Goal: Task Accomplishment & Management: Complete application form

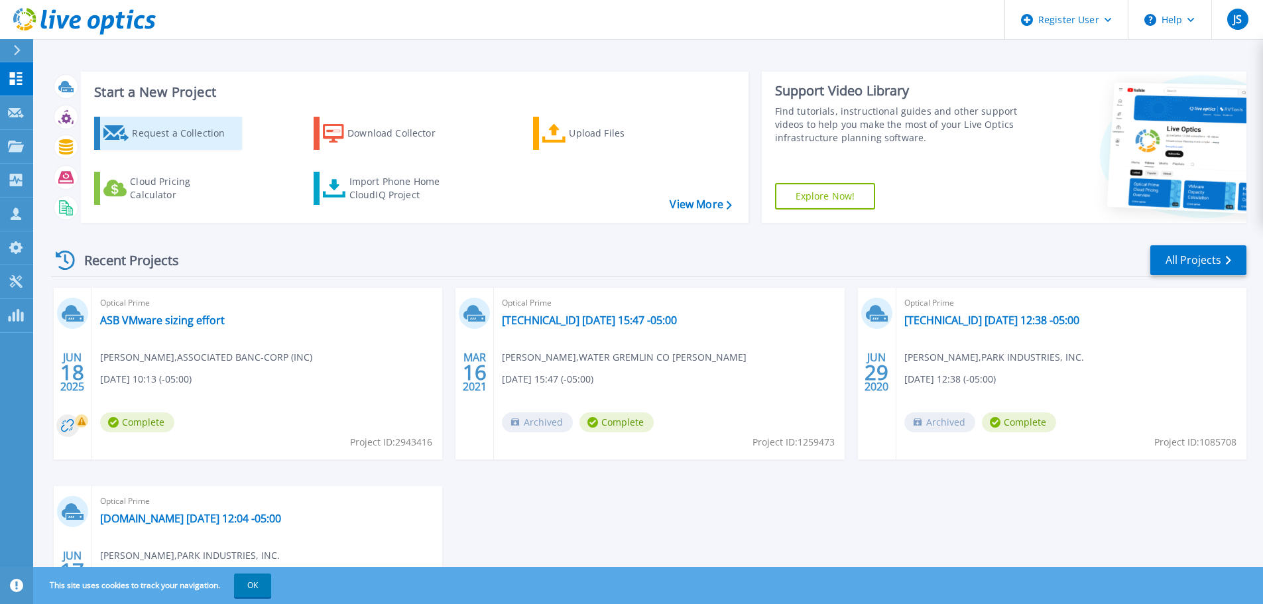
click at [195, 132] on div "Request a Collection" at bounding box center [185, 133] width 106 height 27
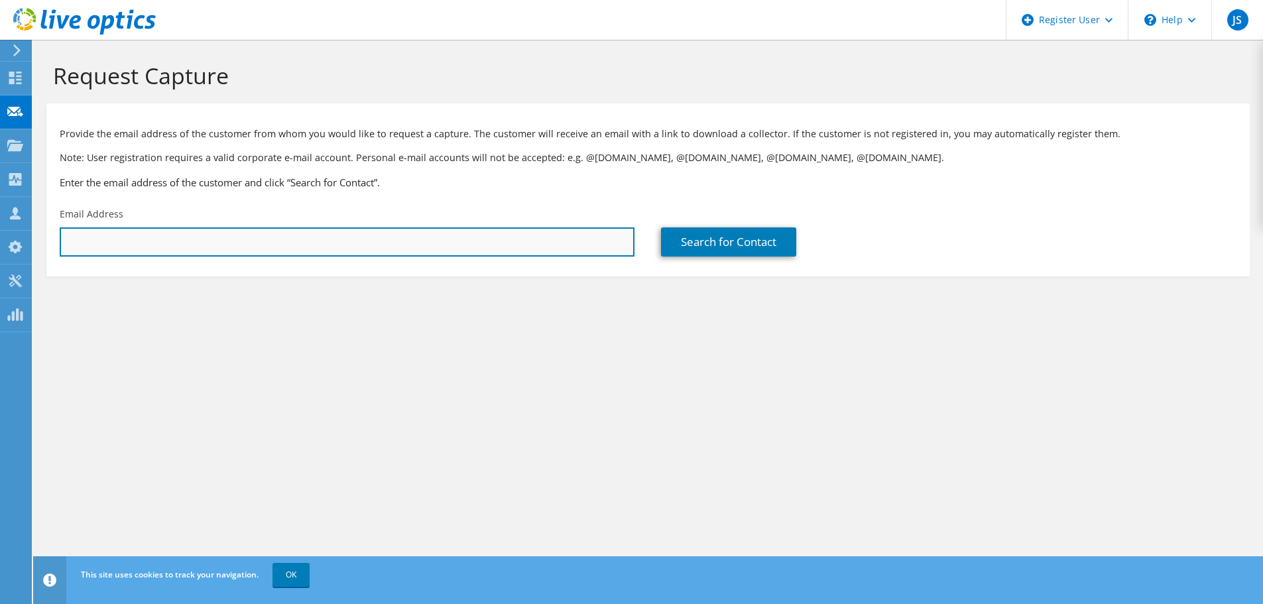
click at [180, 236] on input "text" at bounding box center [347, 241] width 575 height 29
type input "eric.salentine@sc"
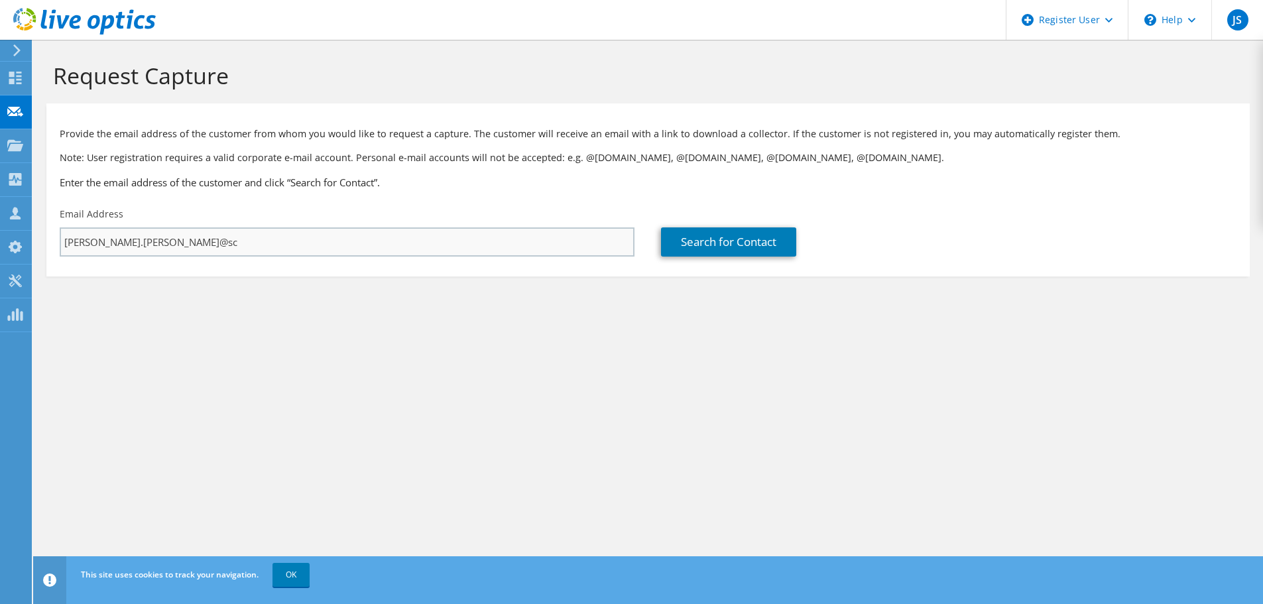
drag, startPoint x: 190, startPoint y: 227, endPoint x: 189, endPoint y: 233, distance: 6.7
click at [190, 227] on div "Email Address eric.salentine@sc" at bounding box center [346, 232] width 601 height 62
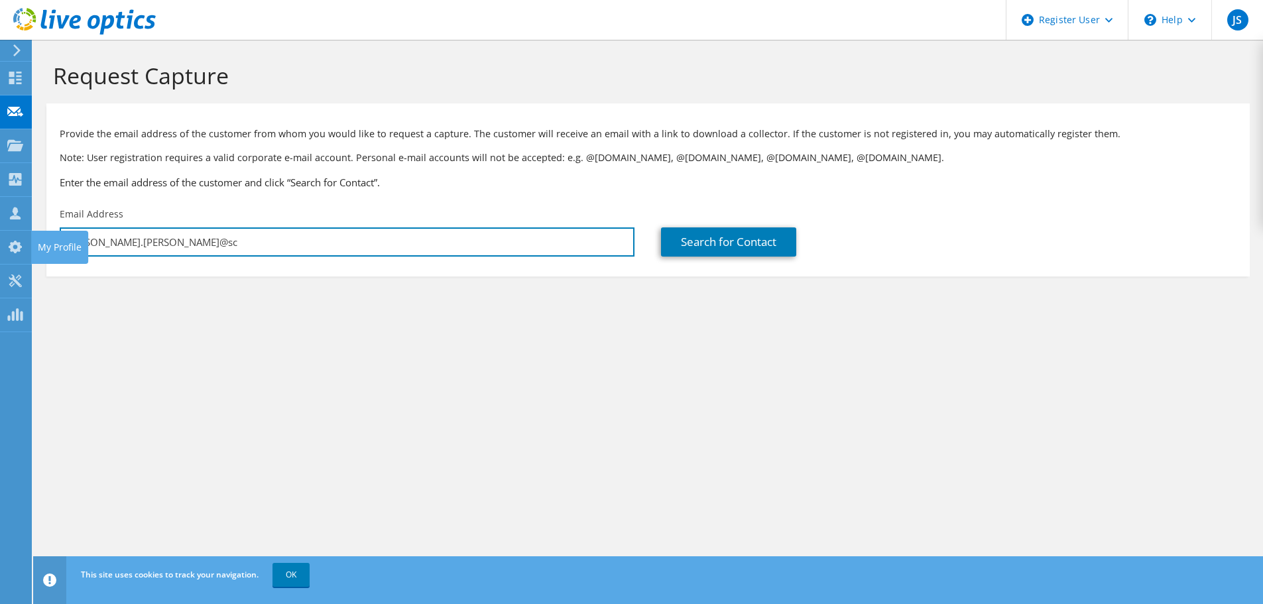
drag, startPoint x: 151, startPoint y: 235, endPoint x: -19, endPoint y: 237, distance: 170.3
click at [0, 237] on html "JS Dell User Jonah Salzer Jonah.Salzer@dell.com Dell My Profile Log Out \n Help…" at bounding box center [631, 302] width 1263 height 604
click at [143, 249] on input "eric.salentine@sc" at bounding box center [347, 241] width 575 height 29
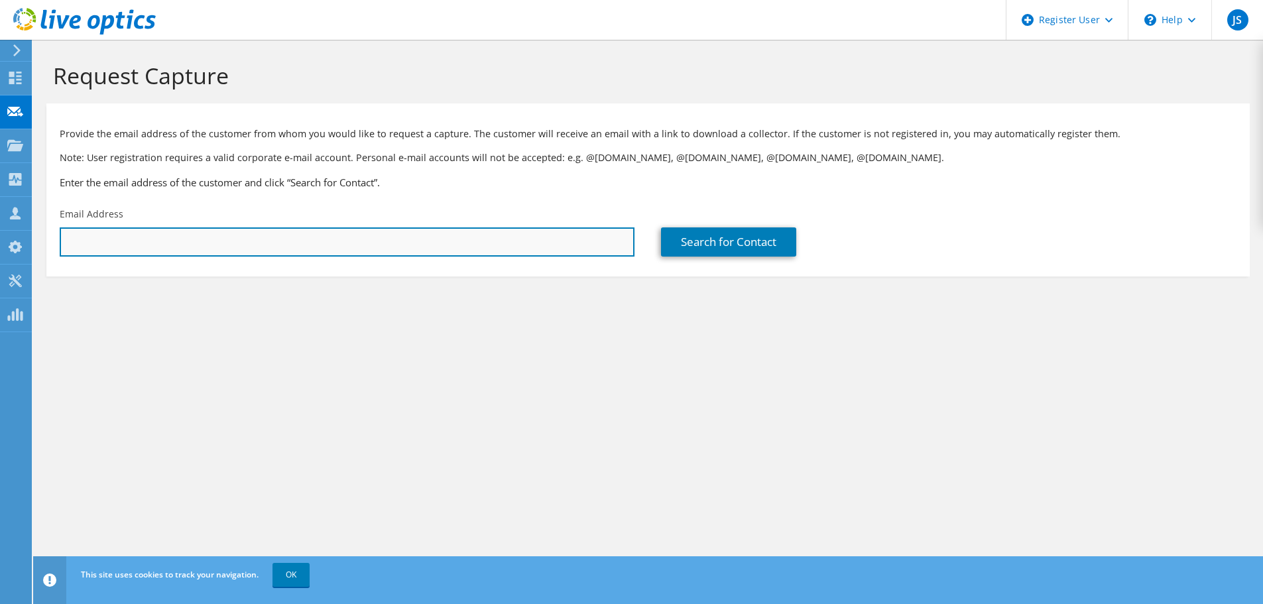
paste input "salentinee@schneider.com"
type input "salentinee@schneider.com"
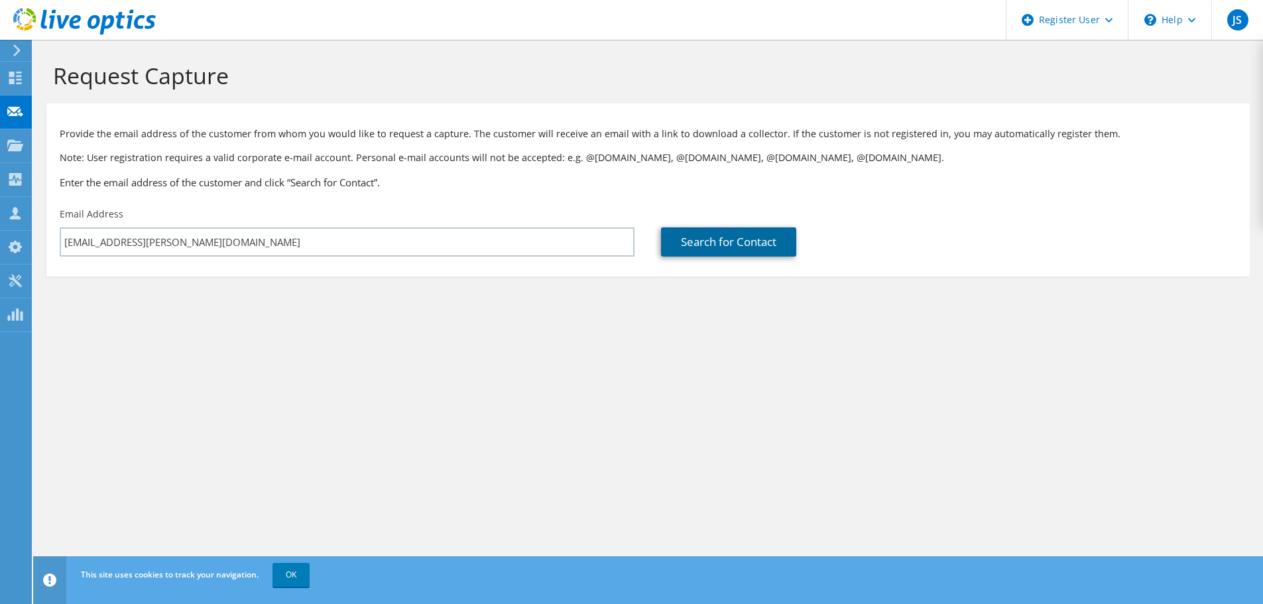
click at [709, 251] on link "Search for Contact" at bounding box center [728, 241] width 135 height 29
type input "SCHNEIDER NATIONAL"
type input "Eric"
type input "Salentine"
type input "United States"
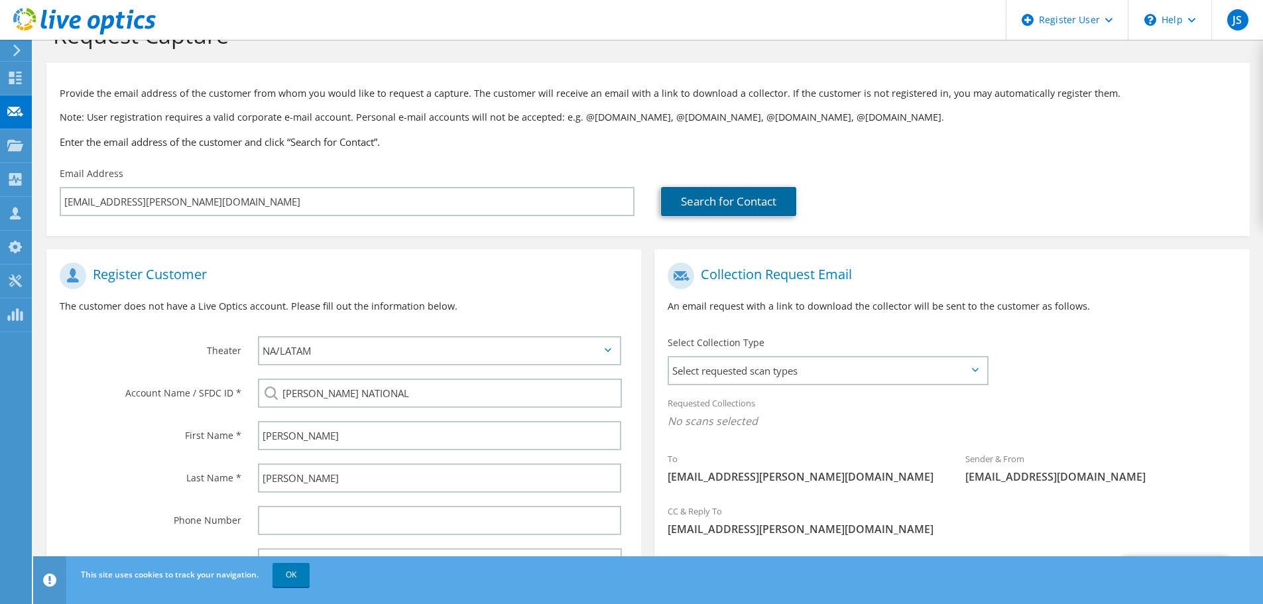
scroll to position [66, 0]
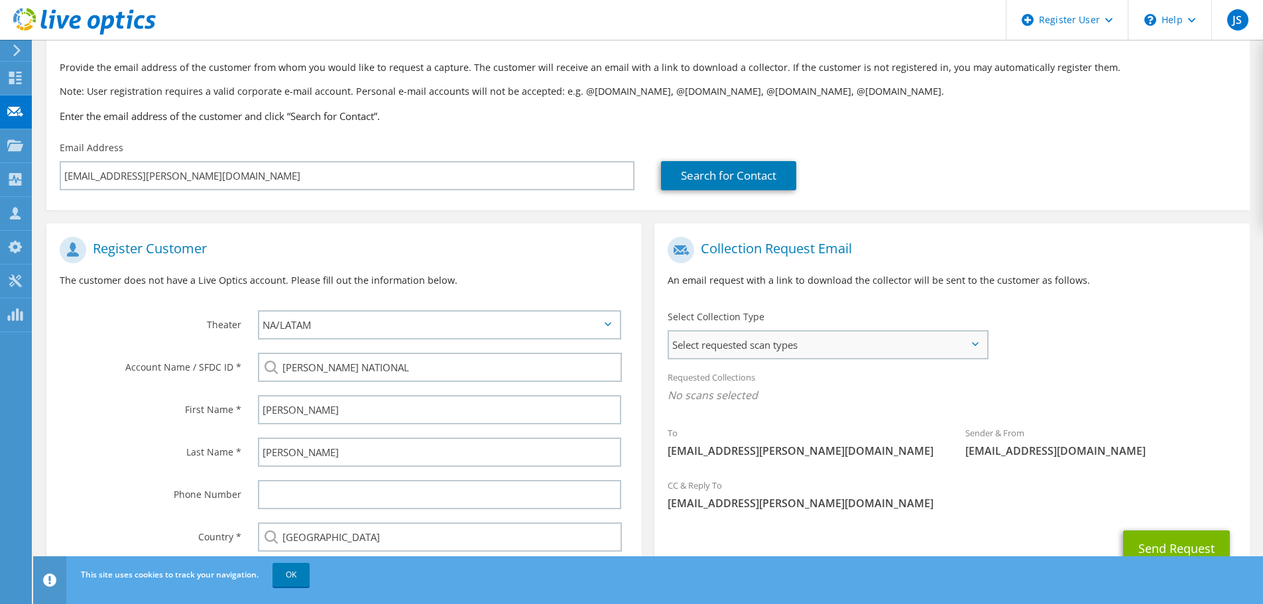
click at [812, 339] on span "Select requested scan types" at bounding box center [827, 344] width 317 height 27
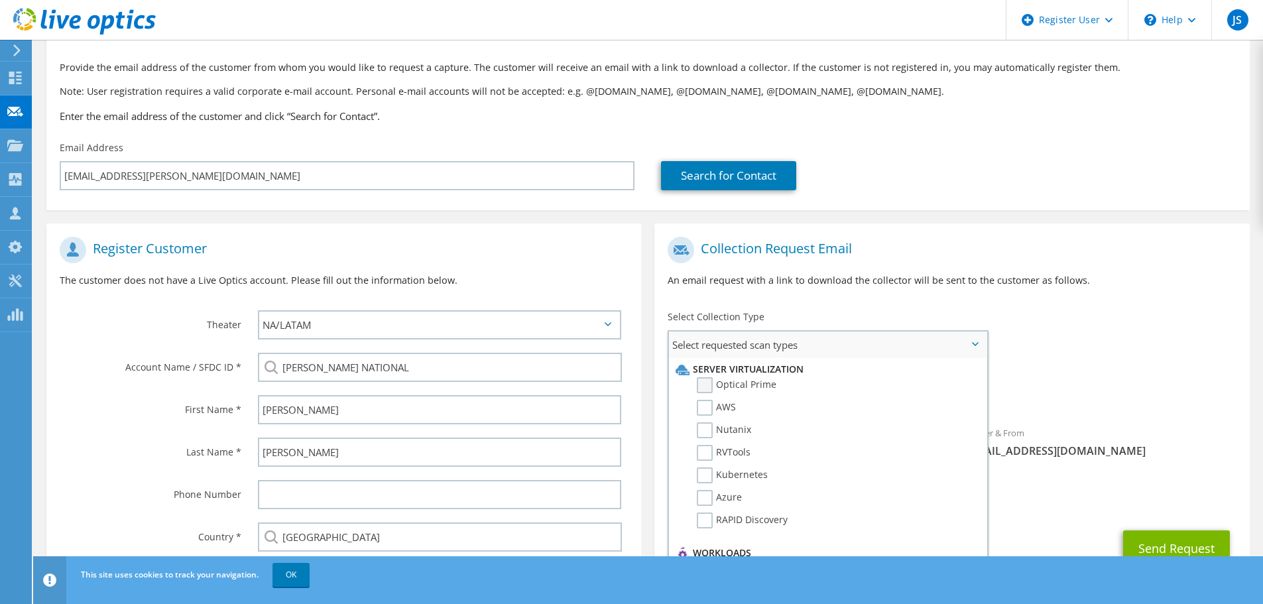
click at [724, 384] on label "Optical Prime" at bounding box center [737, 385] width 80 height 16
click at [0, 0] on input "Optical Prime" at bounding box center [0, 0] width 0 height 0
click at [704, 433] on label "Nutanix" at bounding box center [724, 430] width 54 height 16
click at [0, 0] on input "Nutanix" at bounding box center [0, 0] width 0 height 0
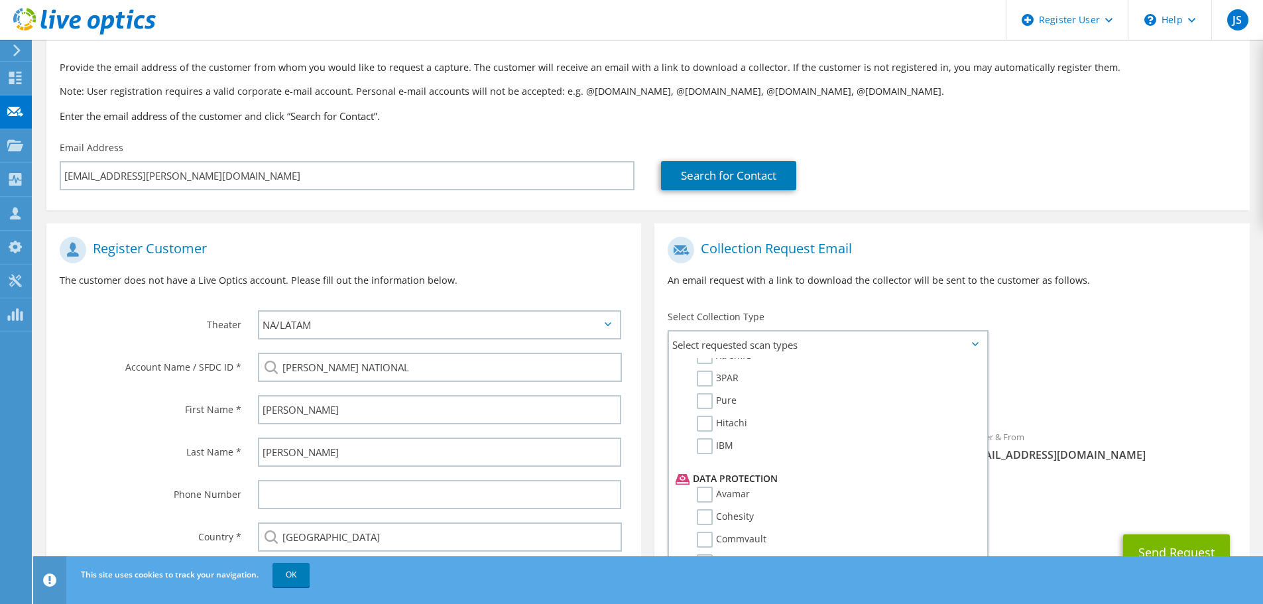
click at [1185, 377] on div "Requested Collections No scans selected Optical Prime Nutanix" at bounding box center [951, 389] width 594 height 53
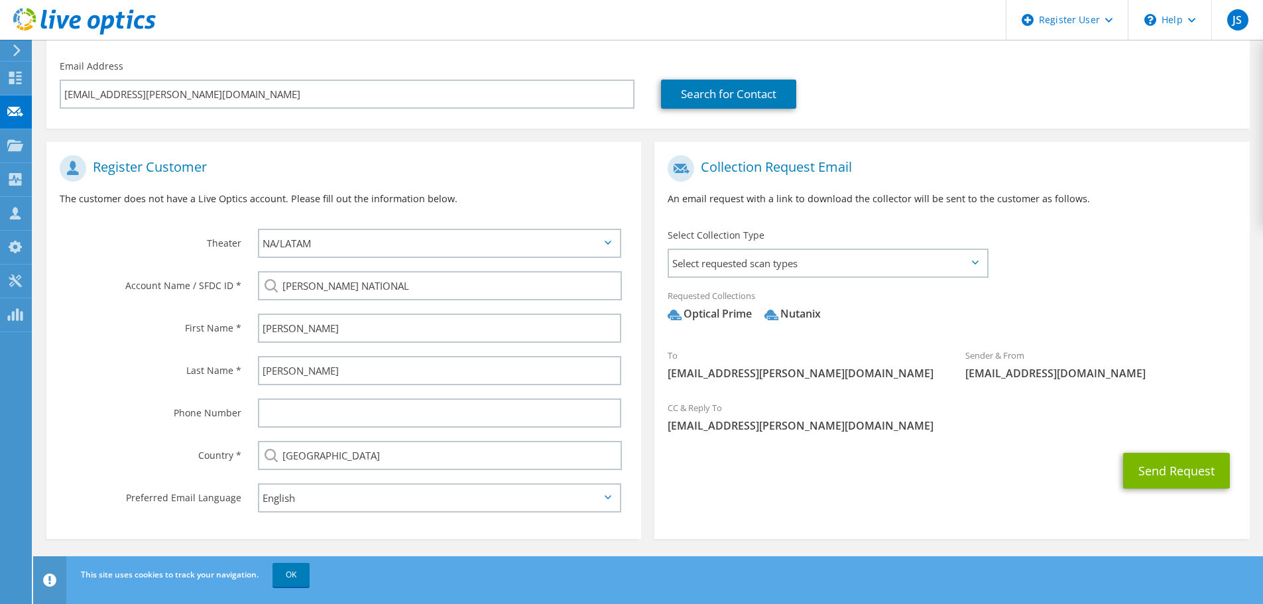
scroll to position [0, 0]
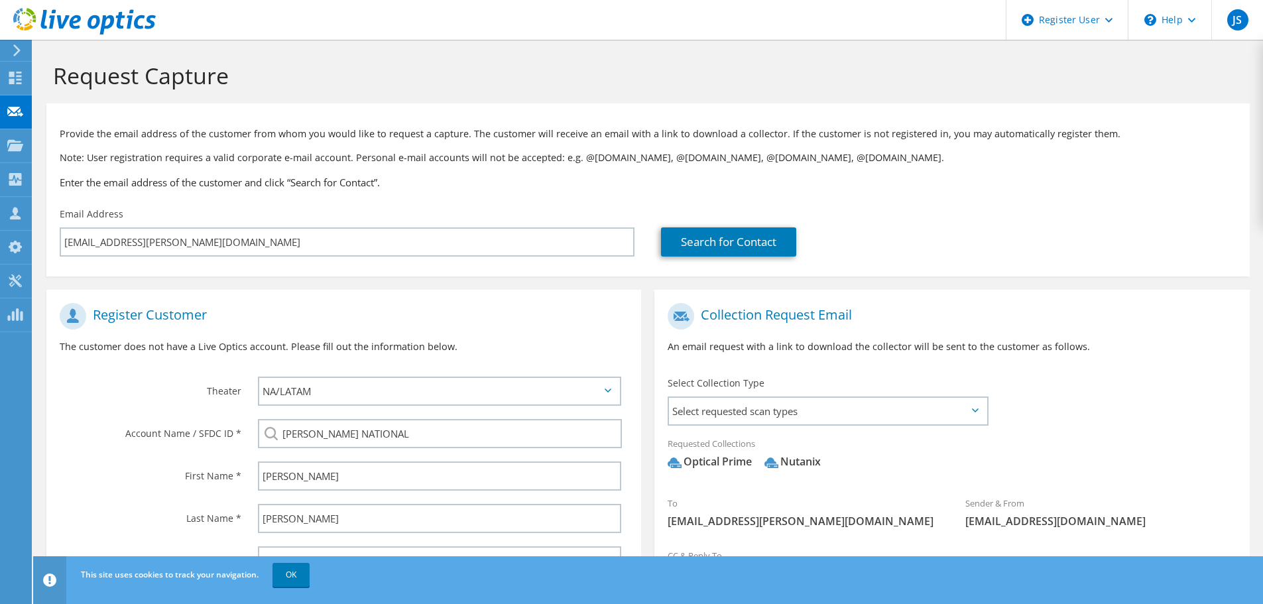
click at [24, 23] on icon at bounding box center [84, 21] width 142 height 27
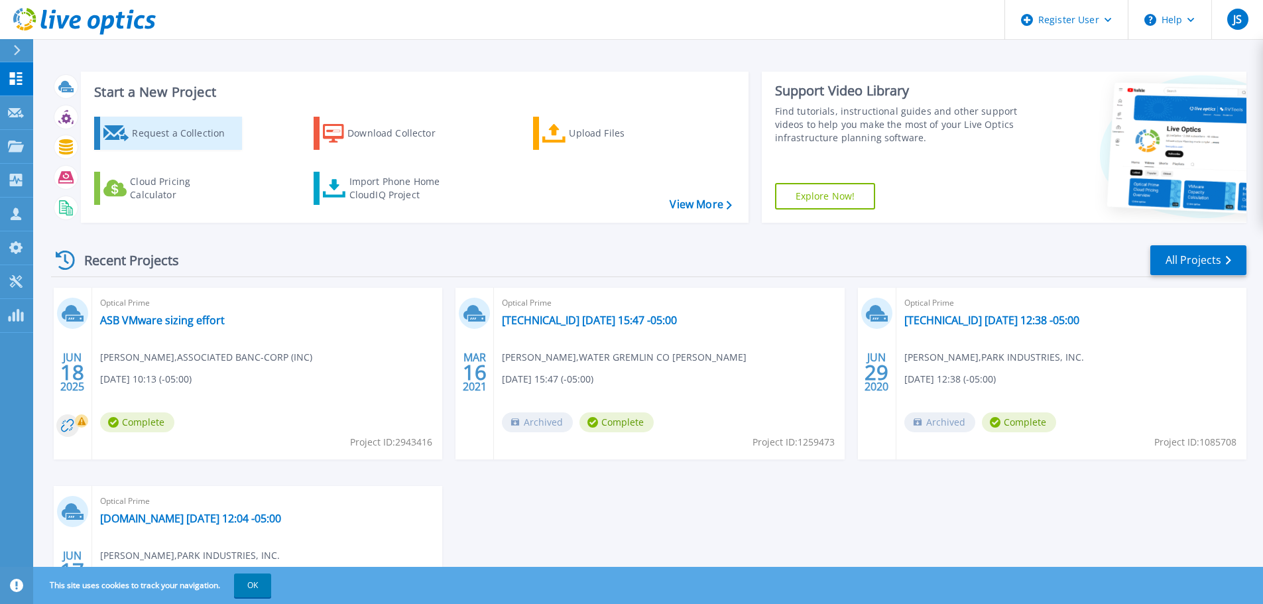
click at [201, 129] on div "Request a Collection" at bounding box center [185, 133] width 106 height 27
click at [208, 141] on div "Request a Collection" at bounding box center [185, 133] width 106 height 27
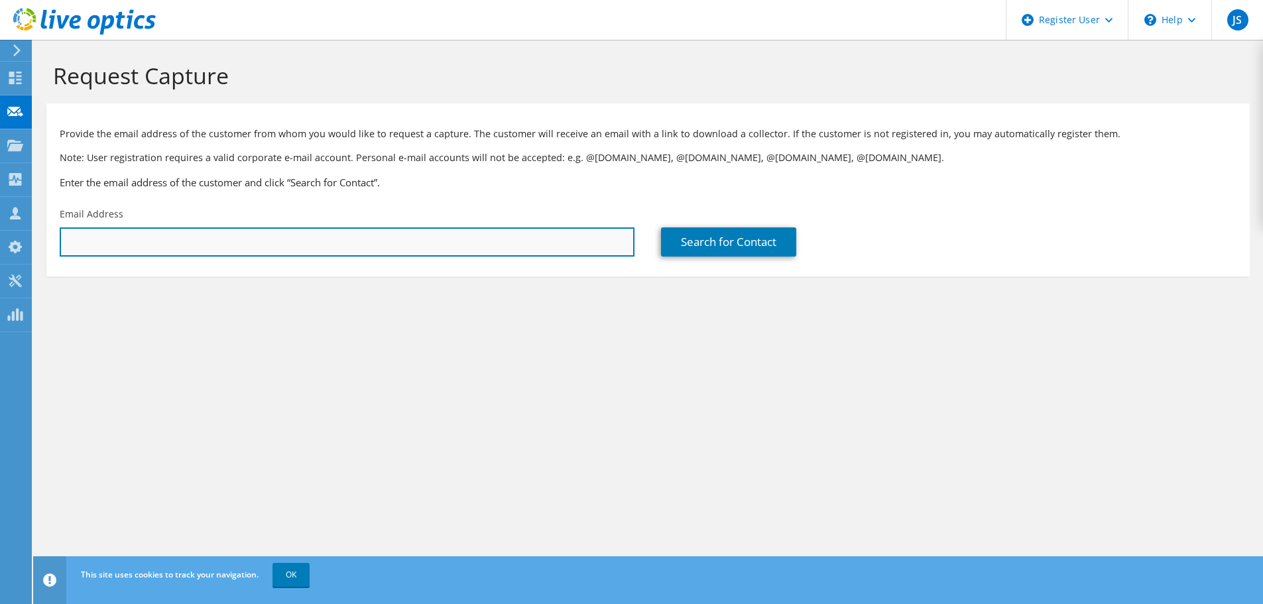
click at [312, 247] on input "text" at bounding box center [347, 241] width 575 height 29
